Goal: Information Seeking & Learning: Learn about a topic

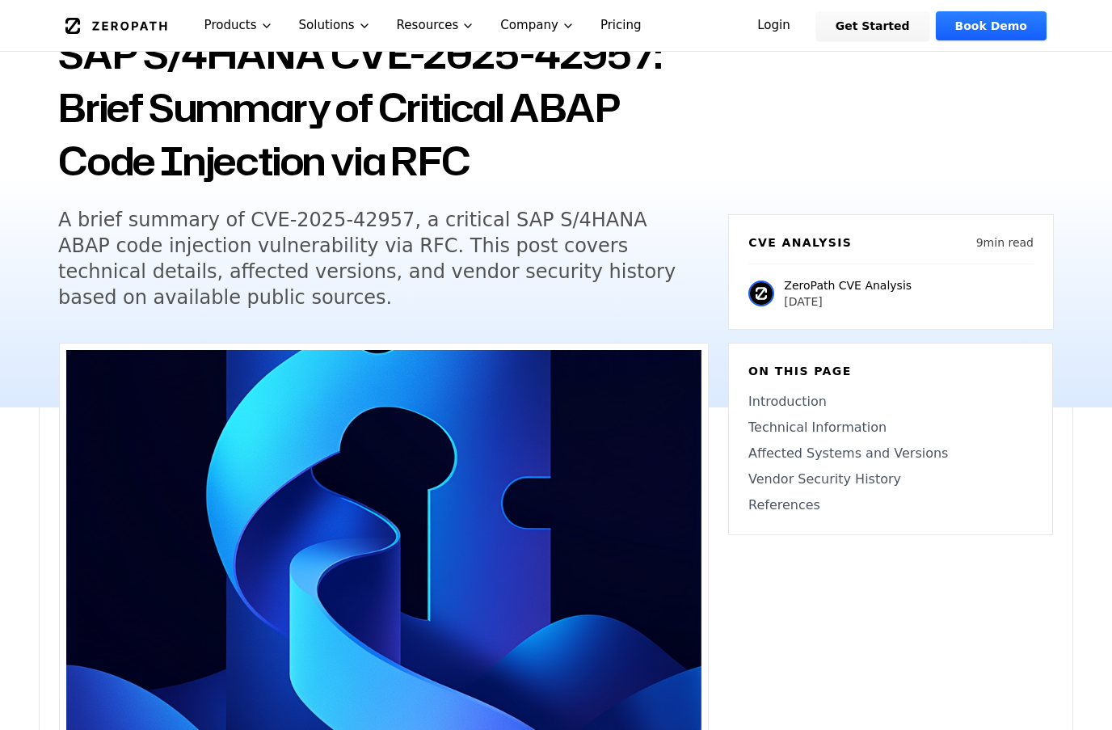
scroll to position [162, 0]
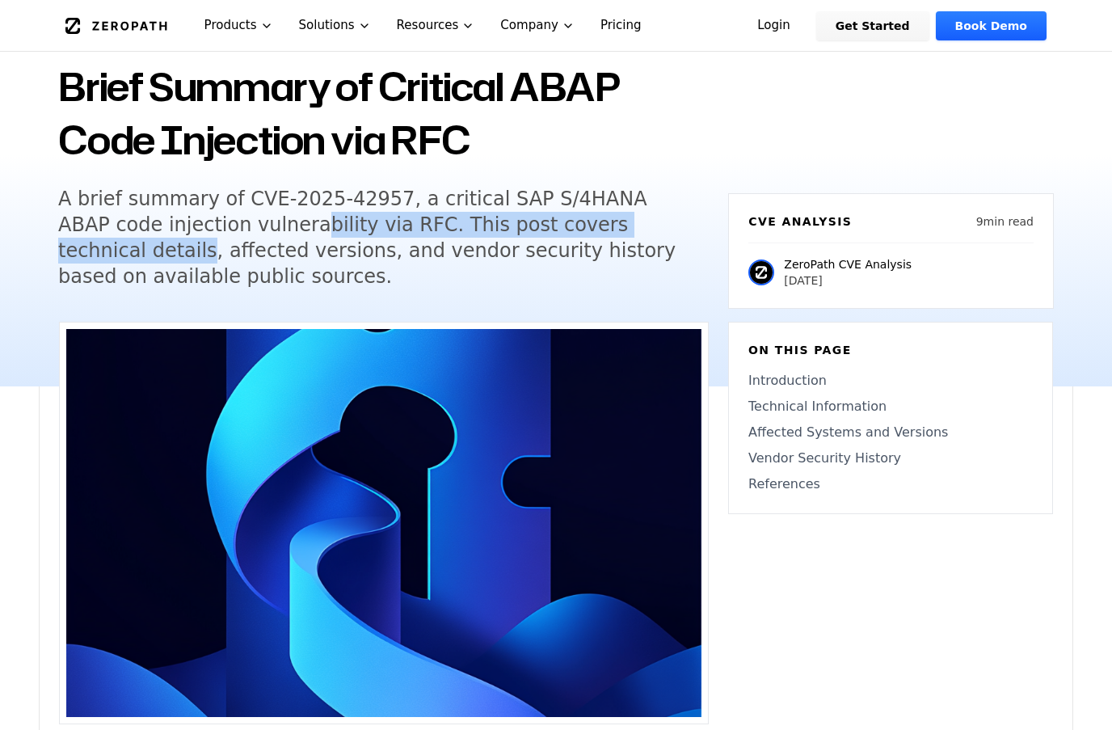
drag, startPoint x: 205, startPoint y: 218, endPoint x: 596, endPoint y: 223, distance: 391.3
click at [596, 223] on h5 "A brief summary of CVE-2025-42957, a critical SAP S/4HANA ABAP code injection v…" at bounding box center [368, 237] width 621 height 103
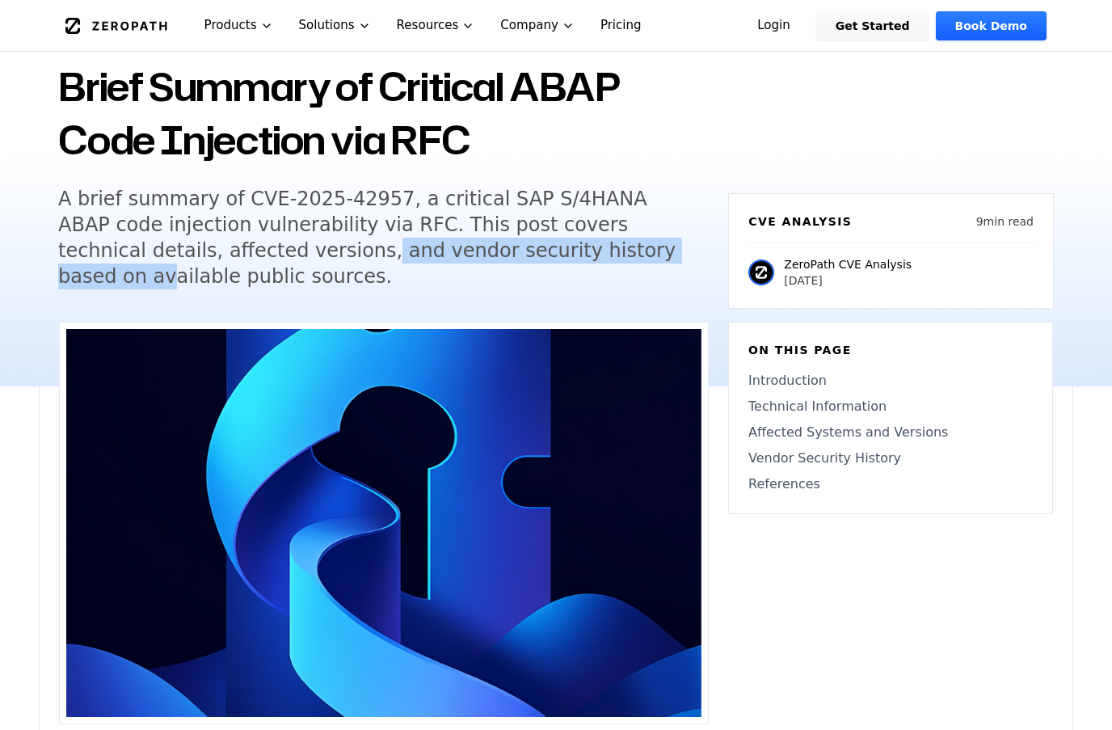
drag, startPoint x: 167, startPoint y: 246, endPoint x: 480, endPoint y: 244, distance: 312.9
click at [479, 244] on h5 "A brief summary of CVE-2025-42957, a critical SAP S/4HANA ABAP code injection v…" at bounding box center [368, 237] width 621 height 103
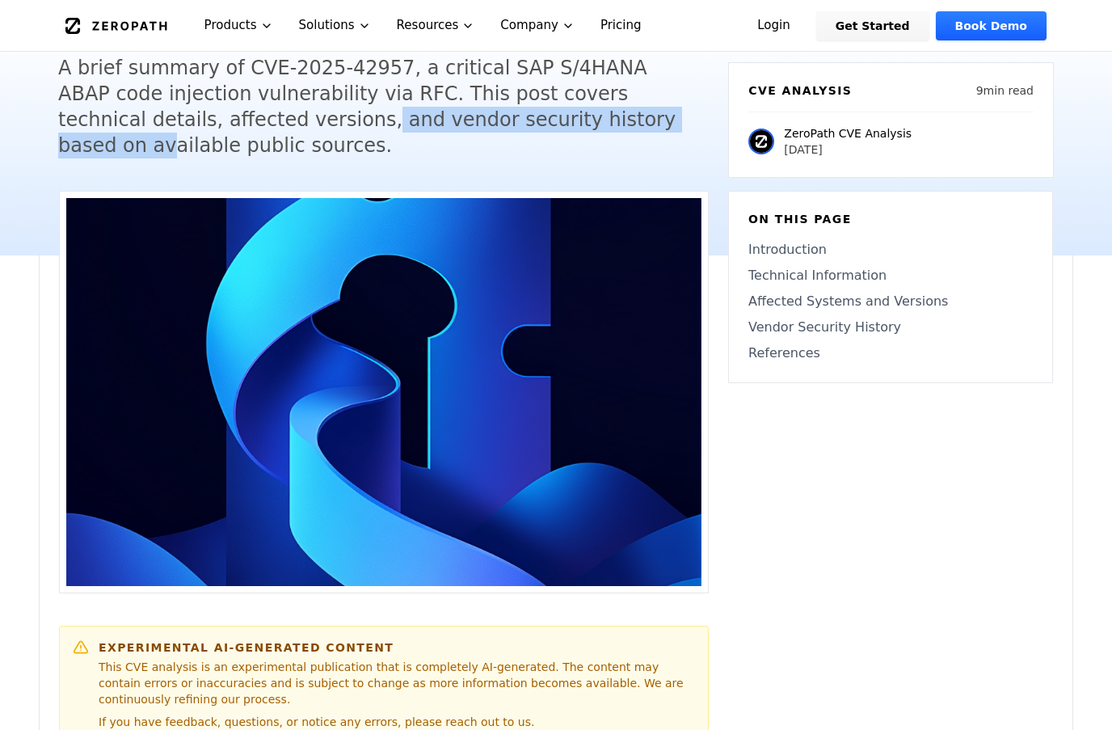
scroll to position [323, 0]
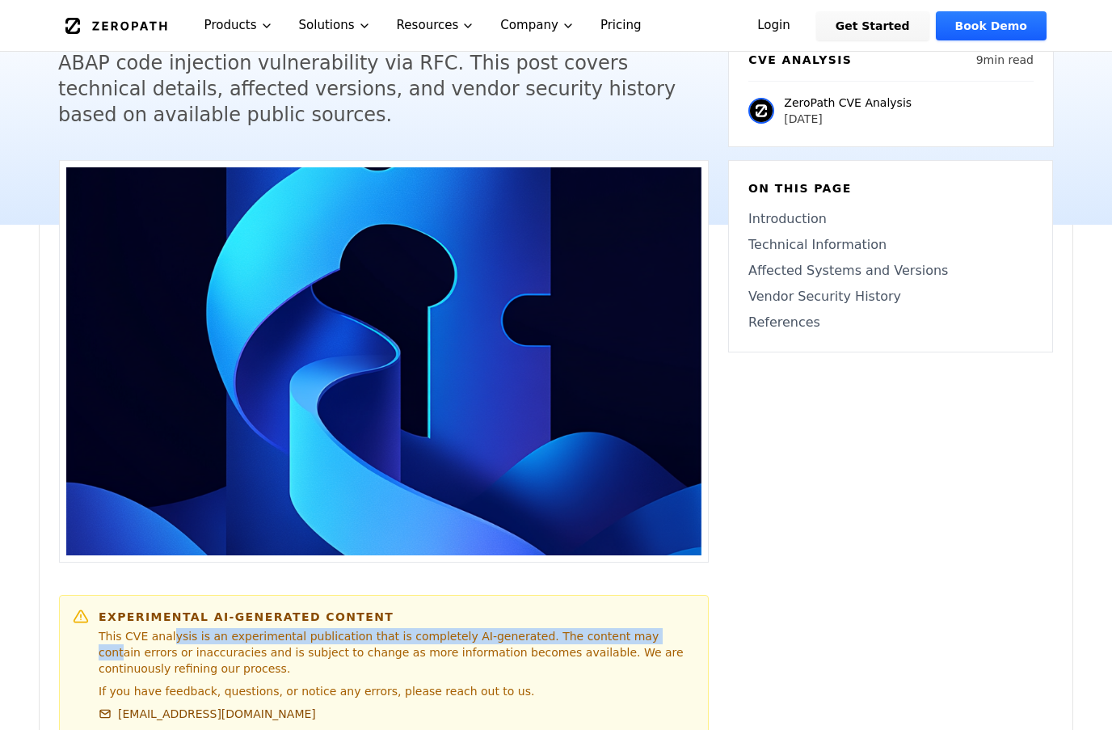
drag, startPoint x: 164, startPoint y: 242, endPoint x: 613, endPoint y: 246, distance: 448.7
click at [613, 628] on p "This CVE analysis is an experimental publication that is completely AI-generate…" at bounding box center [397, 652] width 597 height 49
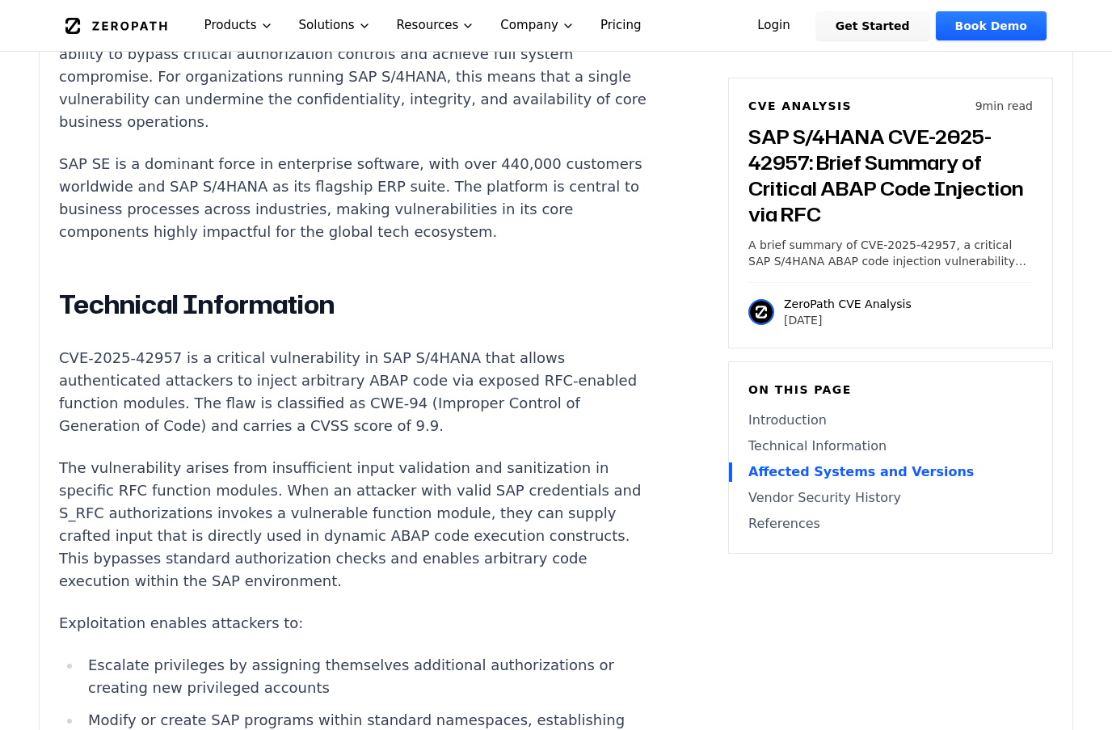
scroll to position [1132, 0]
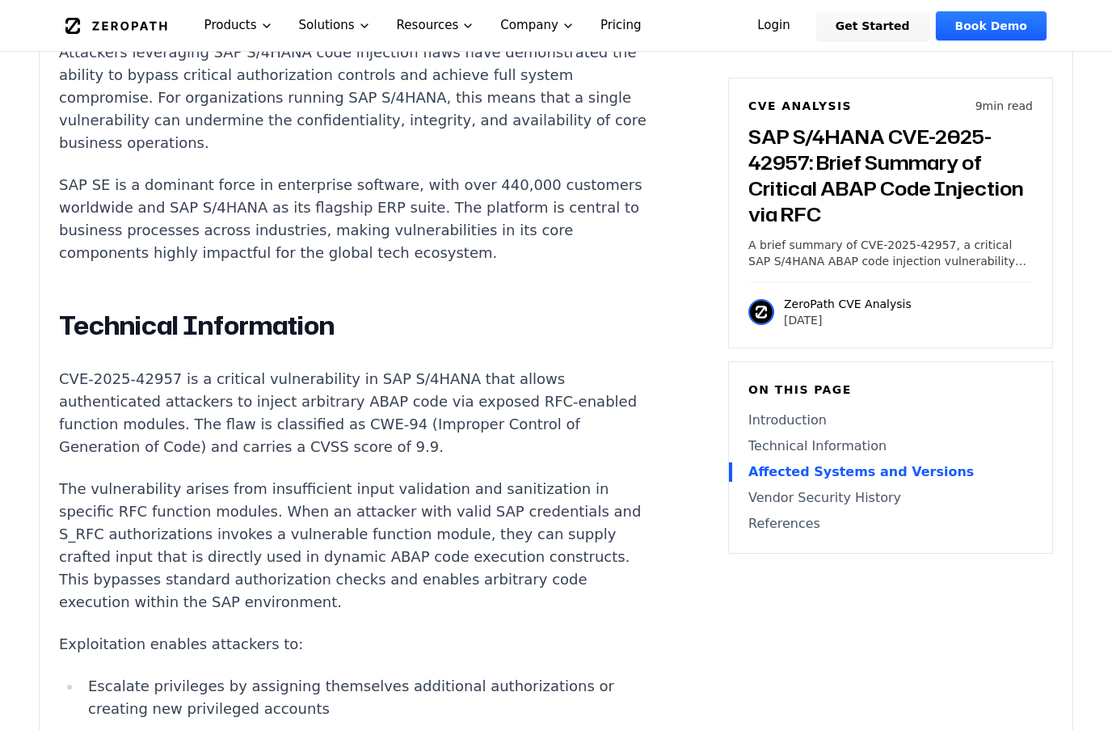
drag, startPoint x: 247, startPoint y: 424, endPoint x: 354, endPoint y: 428, distance: 107.6
copy p "CVE-2025-27429"
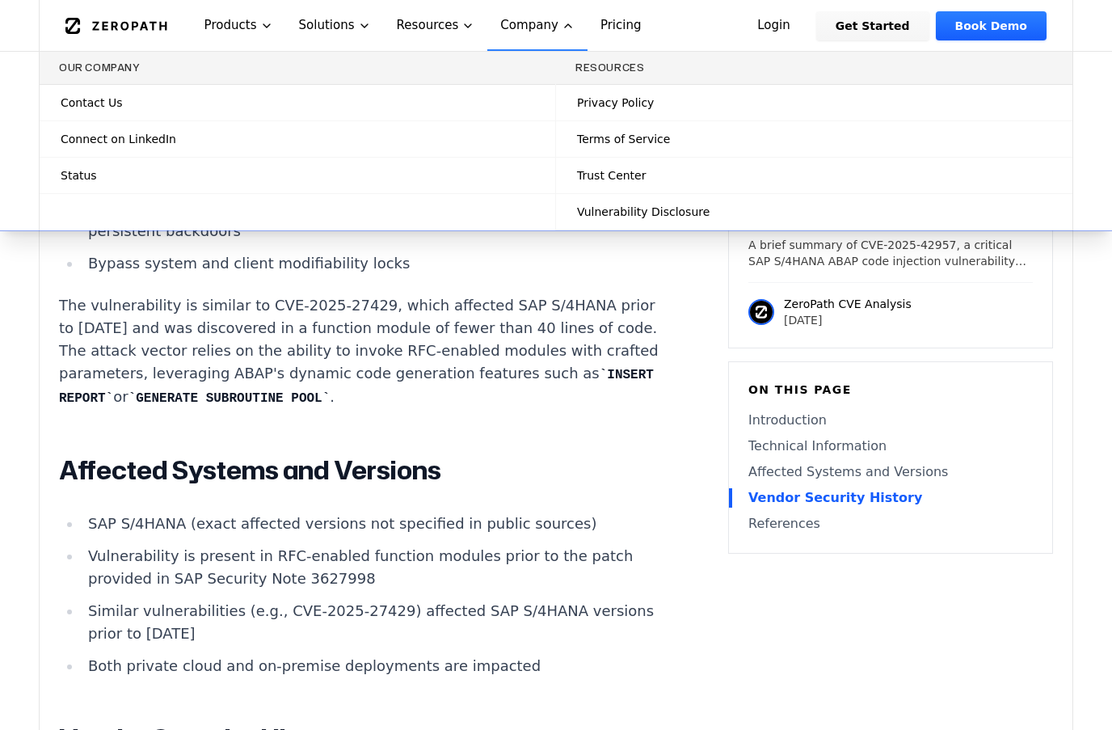
scroll to position [1860, 0]
